Goal: Task Accomplishment & Management: Use online tool/utility

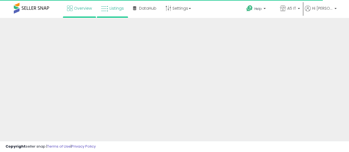
click at [114, 9] on span "Listings" at bounding box center [116, 9] width 14 height 6
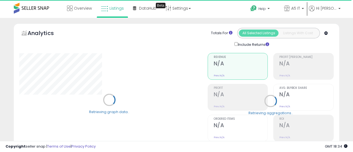
type input "*******"
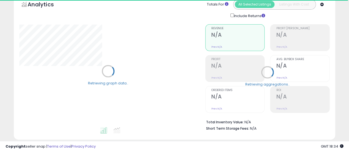
scroll to position [110, 0]
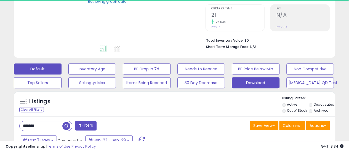
click at [263, 83] on button "Download" at bounding box center [255, 82] width 48 height 11
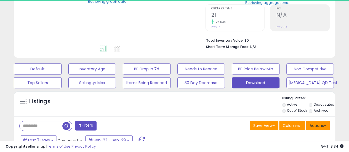
click at [325, 122] on button "Actions" at bounding box center [318, 125] width 24 height 9
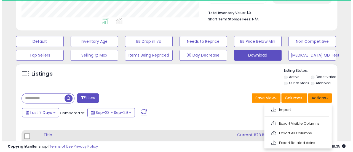
scroll to position [113, 186]
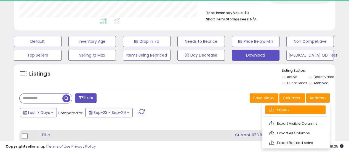
click at [282, 108] on link "Import" at bounding box center [295, 109] width 60 height 9
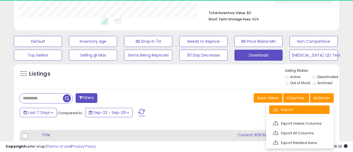
scroll to position [113, 188]
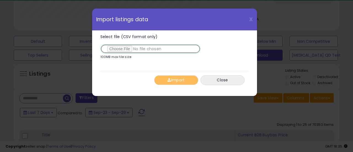
click at [119, 48] on input "Select file (CSV format only)" at bounding box center [150, 48] width 100 height 9
type input "**********"
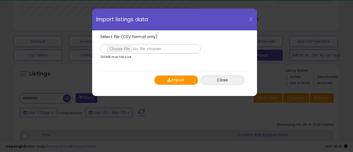
click at [164, 83] on button "Import" at bounding box center [176, 80] width 44 height 10
